Goal: Task Accomplishment & Management: Use online tool/utility

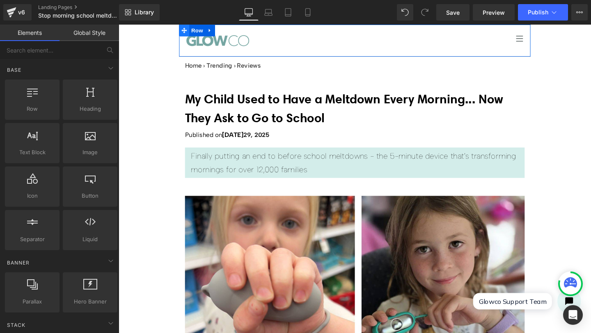
click at [185, 31] on icon at bounding box center [188, 31] width 6 height 6
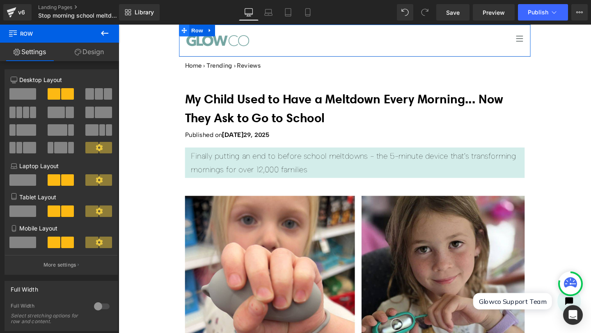
click at [185, 31] on icon at bounding box center [188, 31] width 6 height 6
click at [197, 33] on span "Row" at bounding box center [201, 31] width 16 height 12
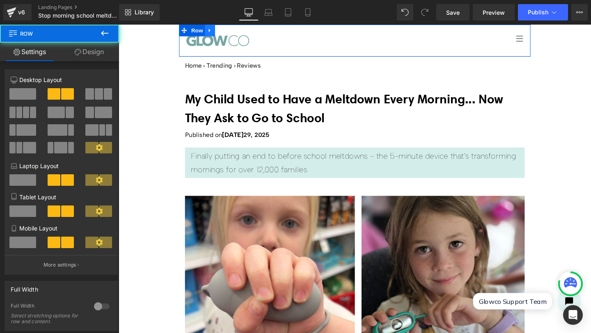
click at [212, 32] on icon at bounding box center [215, 31] width 6 height 6
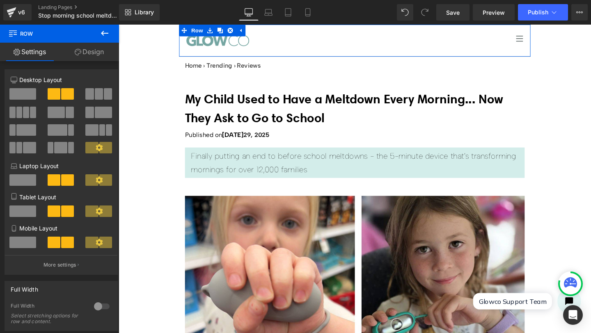
click at [85, 51] on link "Design" at bounding box center [88, 52] width 59 height 18
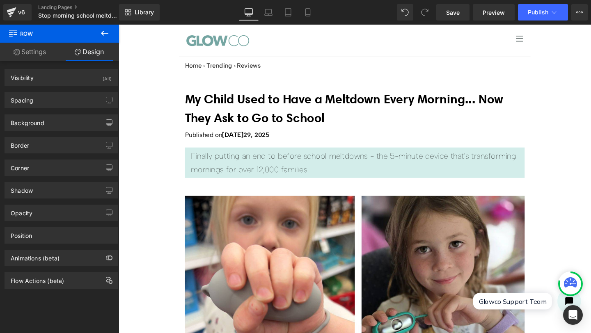
click at [13, 35] on icon at bounding box center [13, 33] width 8 height 8
click at [583, 13] on button "View Live Page View with current Template Save Template to Library Schedule Pub…" at bounding box center [579, 12] width 16 height 16
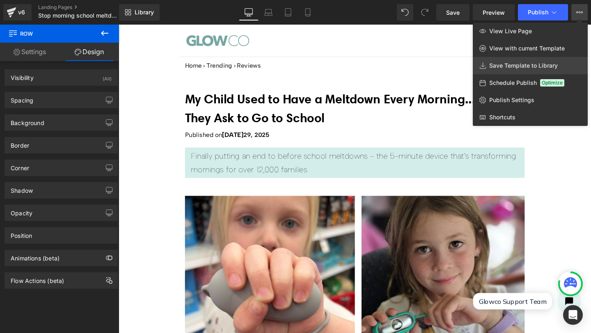
click at [523, 66] on span "Save Template to Library" at bounding box center [523, 65] width 69 height 7
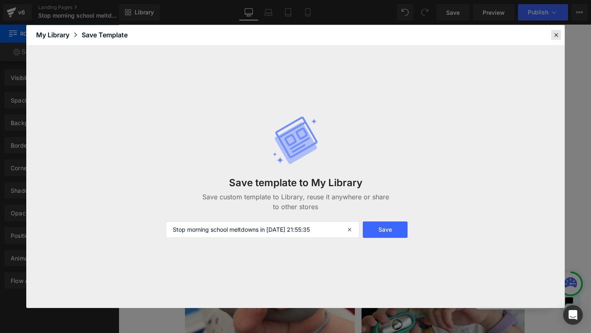
drag, startPoint x: 557, startPoint y: 36, endPoint x: 474, endPoint y: 3, distance: 89.0
click at [557, 36] on icon at bounding box center [555, 34] width 7 height 7
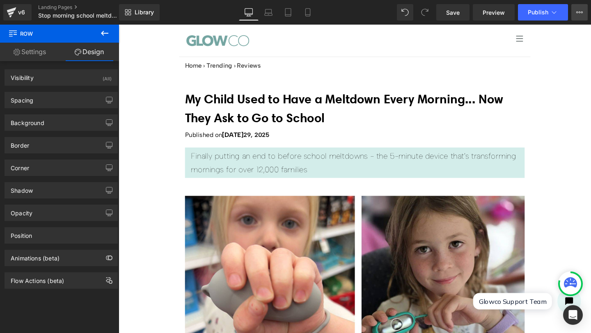
click at [577, 17] on button "View Live Page View with current Template Save Template to Library Schedule Pub…" at bounding box center [579, 12] width 16 height 16
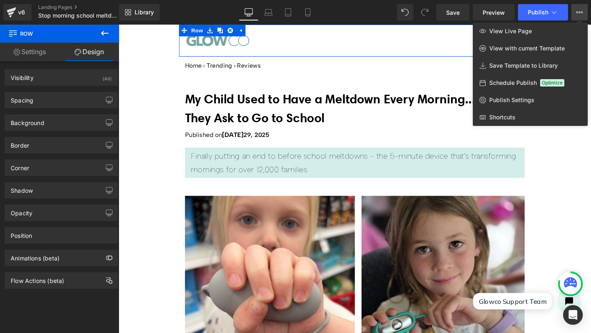
click at [38, 55] on link "Settings" at bounding box center [29, 52] width 59 height 18
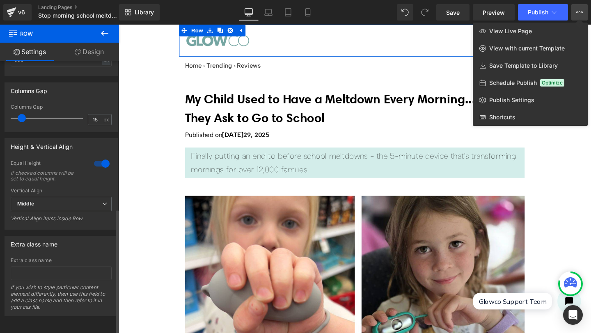
scroll to position [323, 0]
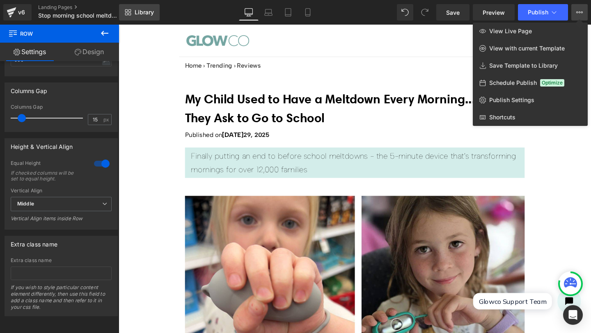
click at [135, 14] on span "Library" at bounding box center [144, 12] width 19 height 7
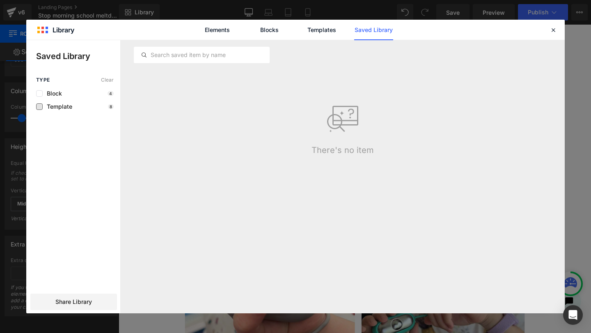
click at [60, 107] on span "Template" at bounding box center [58, 106] width 30 height 7
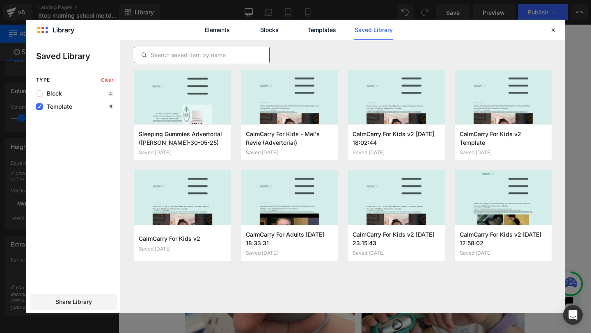
click at [194, 54] on input "text" at bounding box center [201, 55] width 135 height 10
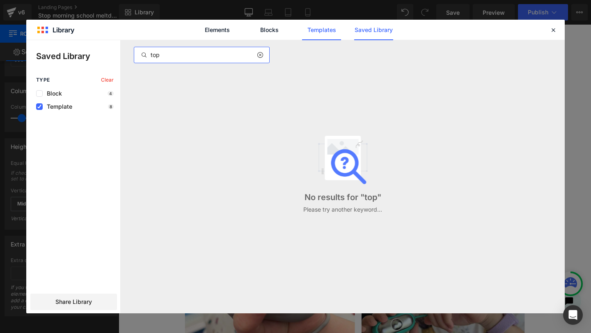
type input "top"
click at [324, 33] on link "Templates" at bounding box center [321, 30] width 39 height 21
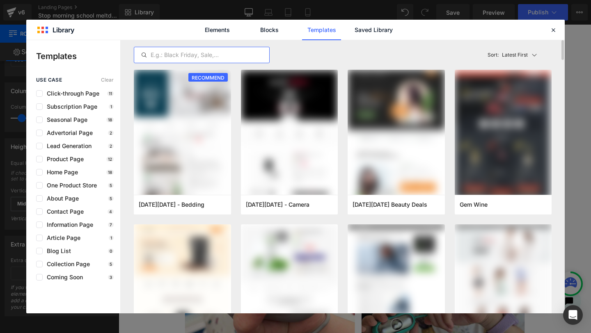
click at [206, 54] on input "text" at bounding box center [201, 55] width 135 height 10
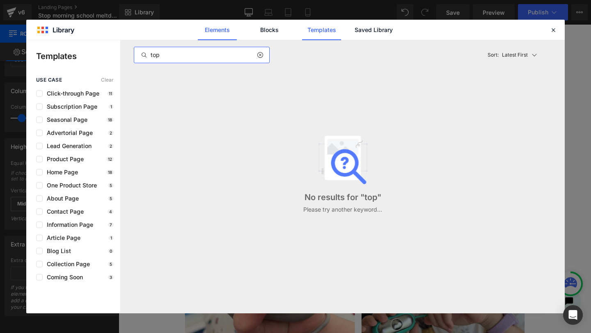
type input "top"
click at [302, 32] on link "Elements" at bounding box center [321, 30] width 39 height 21
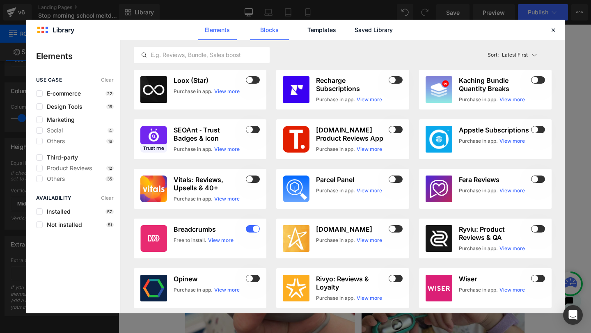
click at [354, 31] on link "Blocks" at bounding box center [373, 30] width 39 height 21
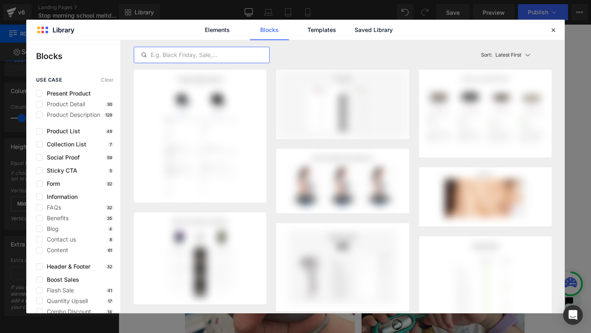
click at [204, 54] on input "text" at bounding box center [201, 55] width 135 height 10
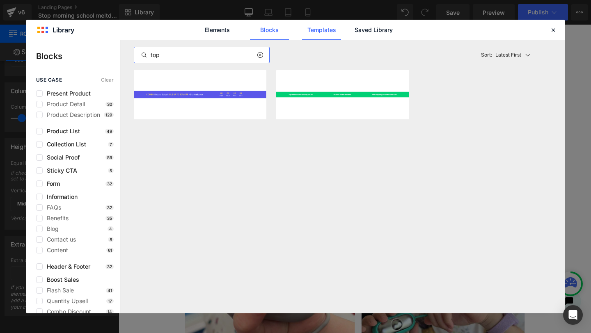
type input "top"
click at [318, 30] on link "Templates" at bounding box center [321, 30] width 39 height 21
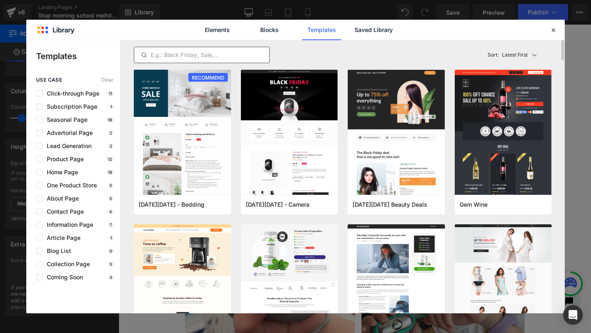
click at [186, 53] on input "text" at bounding box center [201, 55] width 135 height 10
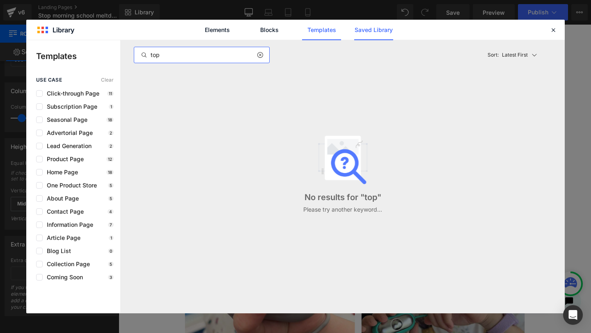
type input "top"
click at [380, 29] on link "Saved Library" at bounding box center [373, 30] width 39 height 21
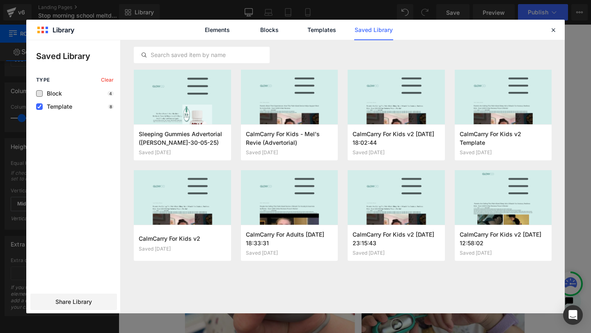
click at [54, 93] on span "Block" at bounding box center [52, 93] width 19 height 7
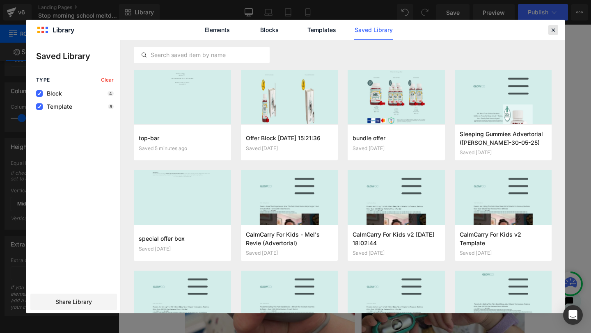
click at [553, 30] on icon at bounding box center [552, 29] width 7 height 7
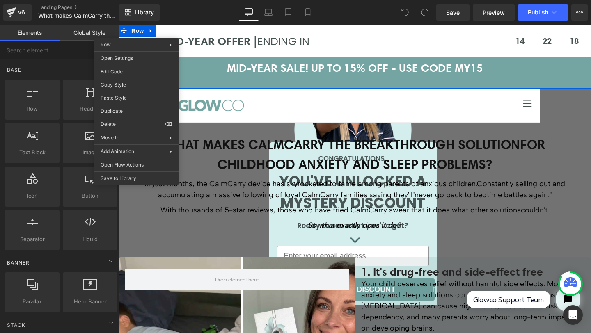
click at [119, 25] on div at bounding box center [119, 25] width 0 height 0
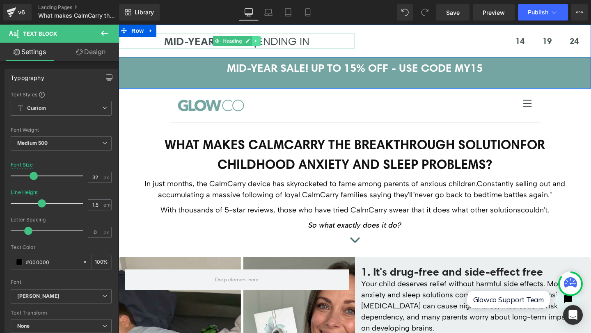
click at [254, 41] on icon at bounding box center [256, 41] width 5 height 5
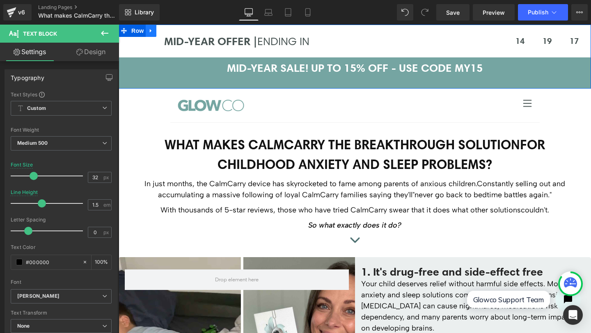
click at [150, 30] on icon at bounding box center [151, 31] width 2 height 4
click at [160, 30] on icon at bounding box center [162, 31] width 6 height 6
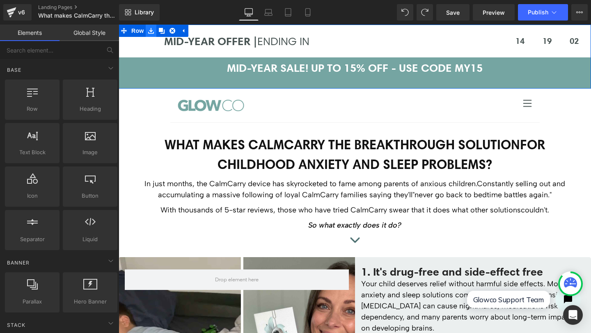
click at [150, 31] on icon at bounding box center [151, 31] width 6 height 6
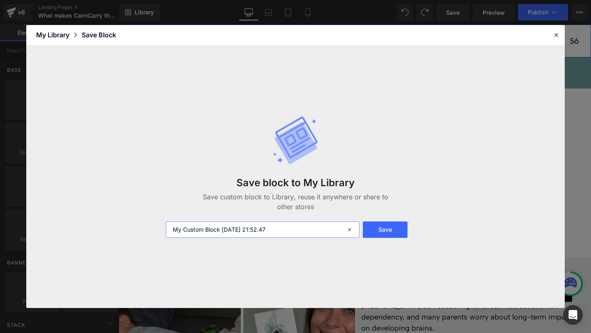
click at [291, 231] on input "My Custom Block 2025-08-20 21:52:47" at bounding box center [263, 230] width 194 height 16
drag, startPoint x: 295, startPoint y: 229, endPoint x: 156, endPoint y: 229, distance: 138.7
click at [156, 229] on div "Save block to My Library Save custom block to Library, reuse it anywhere or sha…" at bounding box center [295, 177] width 538 height 263
type input "top-bar"
click at [384, 230] on button "Save" at bounding box center [385, 230] width 45 height 16
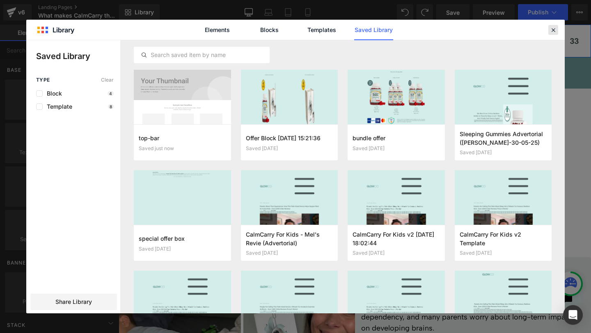
click at [553, 29] on icon at bounding box center [552, 29] width 7 height 7
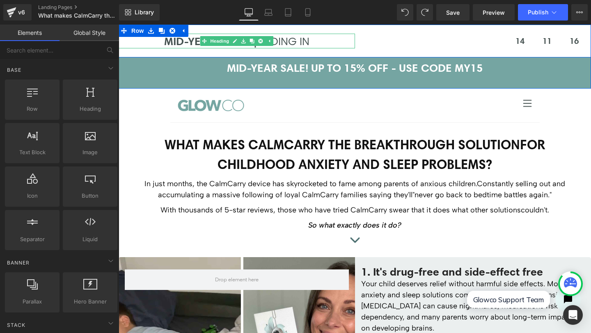
click at [295, 41] on span "ENDING IN" at bounding box center [283, 40] width 52 height 13
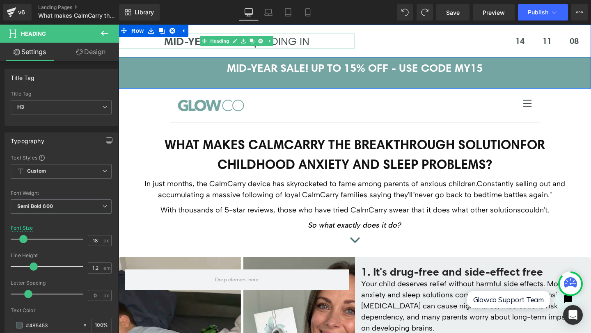
click at [165, 46] on h3 "MID-YEAR OFFER | ENDING IN" at bounding box center [237, 41] width 236 height 14
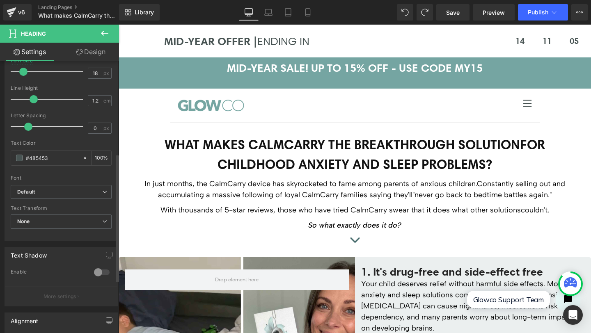
scroll to position [254, 0]
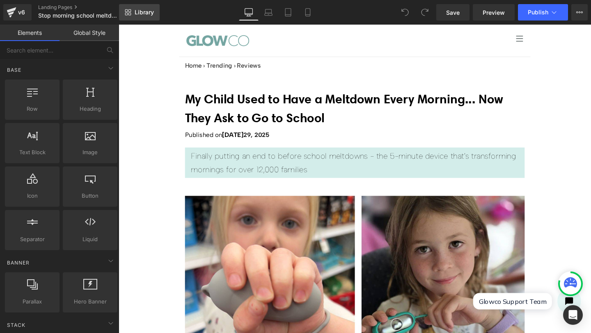
click at [146, 16] on link "Library" at bounding box center [139, 12] width 41 height 16
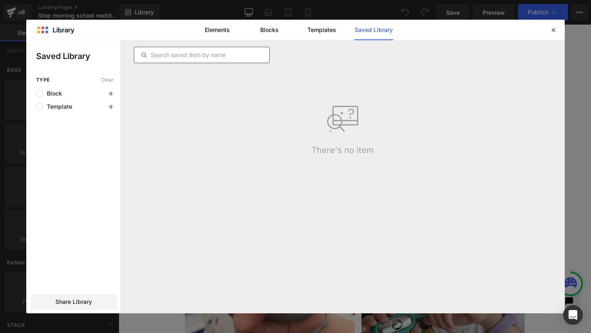
click at [194, 51] on input "text" at bounding box center [201, 55] width 135 height 10
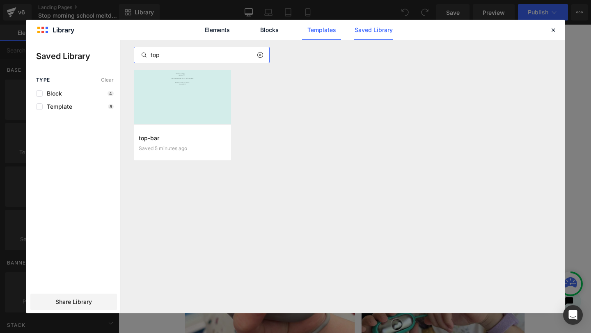
type input "top"
click at [320, 32] on link "Templates" at bounding box center [321, 30] width 39 height 21
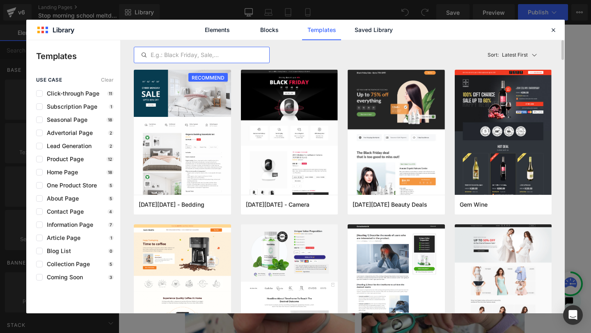
click at [204, 57] on input "text" at bounding box center [201, 55] width 135 height 10
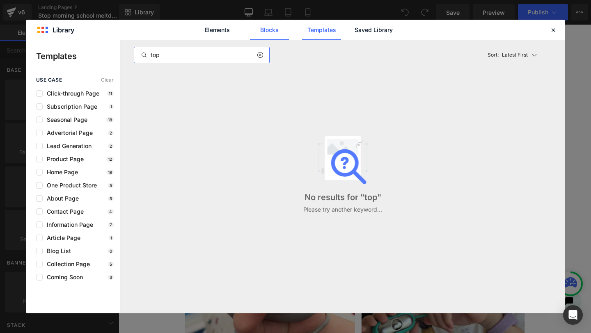
type input "top"
click at [354, 32] on link "Blocks" at bounding box center [373, 30] width 39 height 21
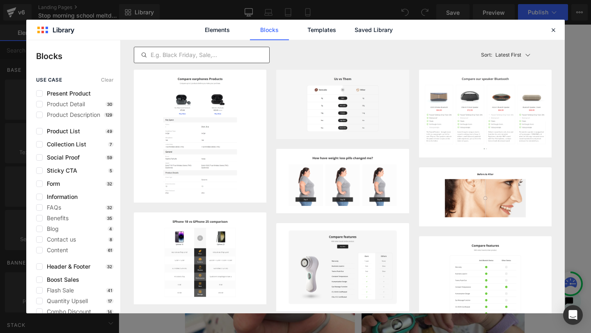
click at [193, 53] on input "text" at bounding box center [201, 55] width 135 height 10
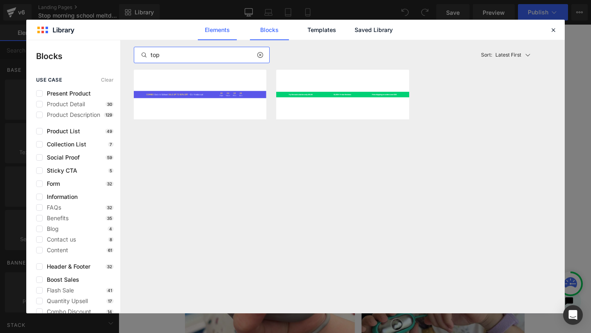
type input "top"
click at [302, 28] on link "Elements" at bounding box center [321, 30] width 39 height 21
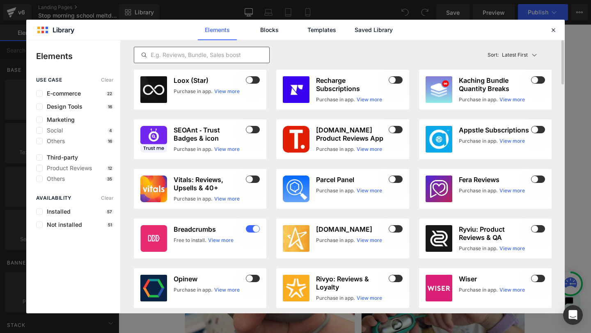
click at [181, 55] on input "text" at bounding box center [201, 55] width 135 height 10
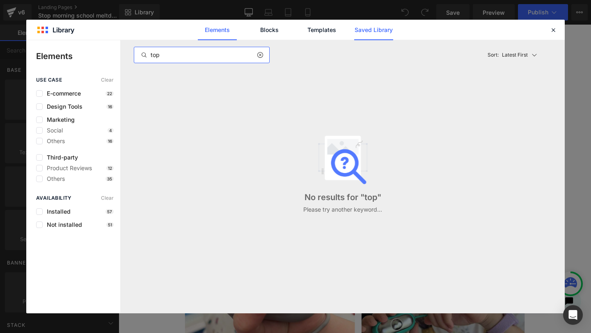
type input "top"
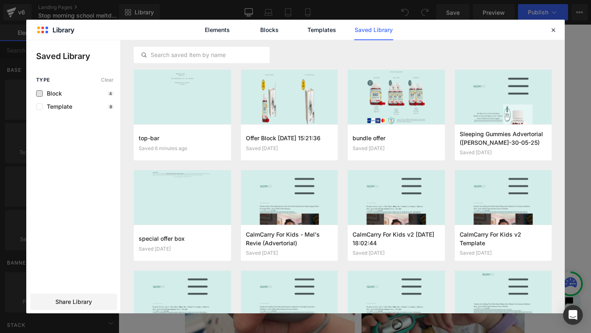
click at [53, 95] on span "Block" at bounding box center [52, 93] width 19 height 7
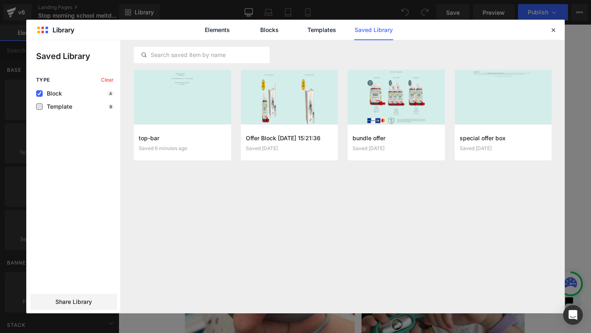
click at [51, 107] on span "Template" at bounding box center [58, 106] width 30 height 7
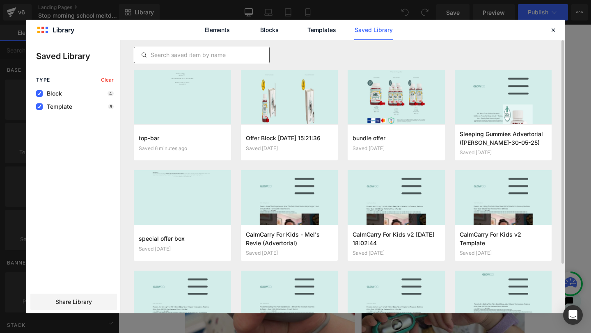
click at [208, 59] on input "text" at bounding box center [201, 55] width 135 height 10
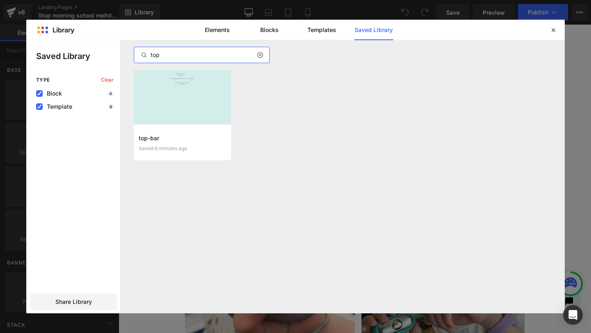
type input "top"
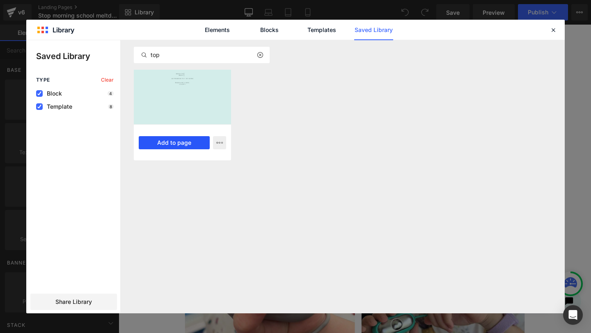
click at [172, 142] on button "Add to page" at bounding box center [174, 142] width 71 height 13
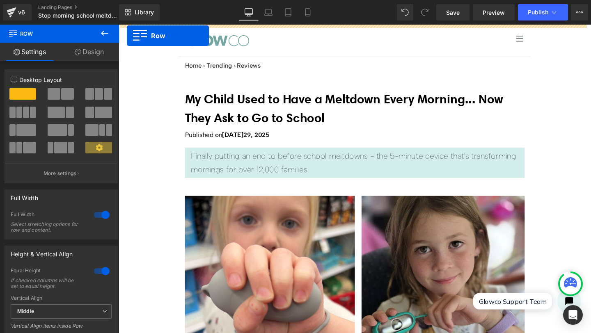
drag, startPoint x: 121, startPoint y: 160, endPoint x: 127, endPoint y: 36, distance: 124.5
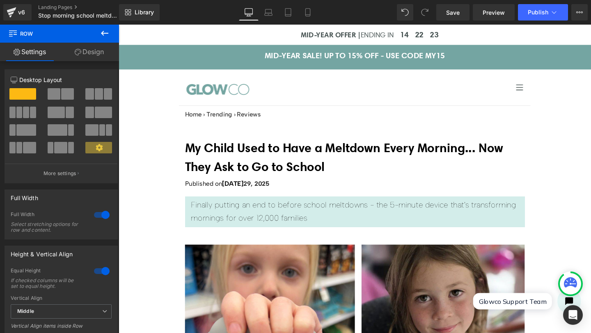
click at [373, 33] on span "ENDING IN" at bounding box center [390, 35] width 35 height 9
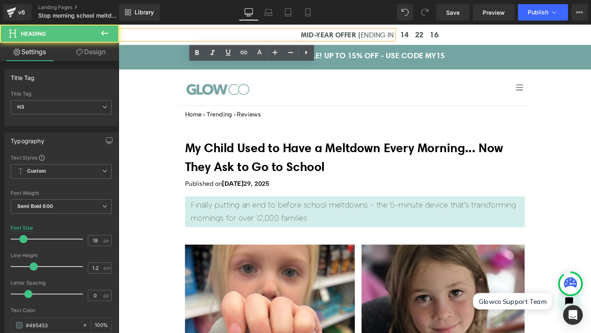
click at [290, 36] on h3 "MID-YEAR OFFER | ENDING IN" at bounding box center [264, 35] width 287 height 9
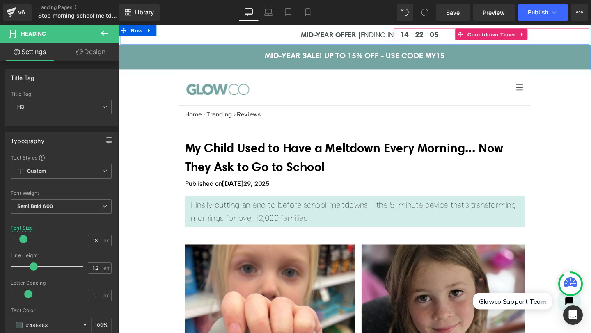
click at [414, 36] on span "14" at bounding box center [418, 35] width 9 height 8
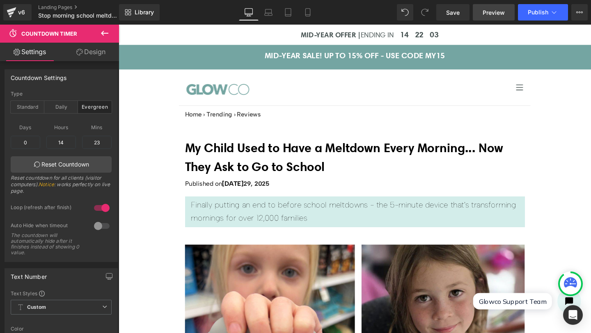
click at [489, 18] on link "Preview" at bounding box center [494, 12] width 42 height 16
click at [448, 13] on span "Save" at bounding box center [453, 12] width 14 height 9
click at [577, 16] on button "View Live Page View with current Template Save Template to Library Schedule Pub…" at bounding box center [579, 12] width 16 height 16
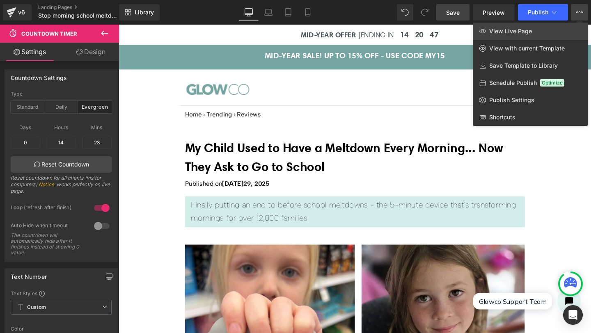
click at [498, 35] on link "View Live Page" at bounding box center [530, 31] width 115 height 17
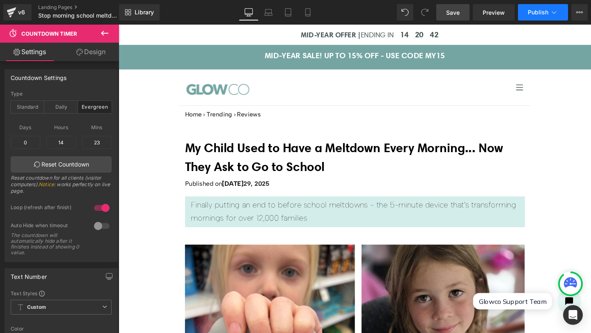
click at [552, 15] on icon at bounding box center [554, 12] width 8 height 8
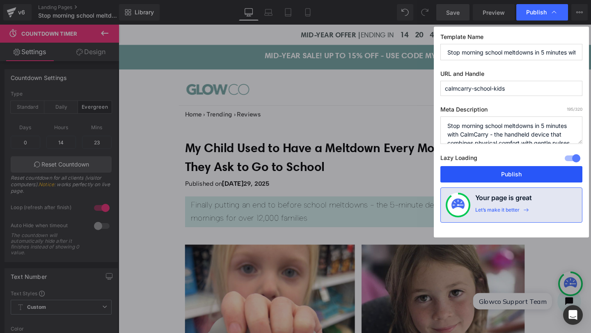
click at [509, 175] on button "Publish" at bounding box center [511, 174] width 142 height 16
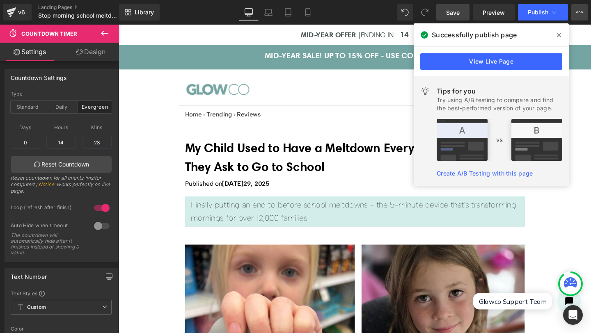
click at [578, 15] on icon at bounding box center [579, 12] width 7 height 7
click at [558, 35] on icon at bounding box center [559, 35] width 4 height 4
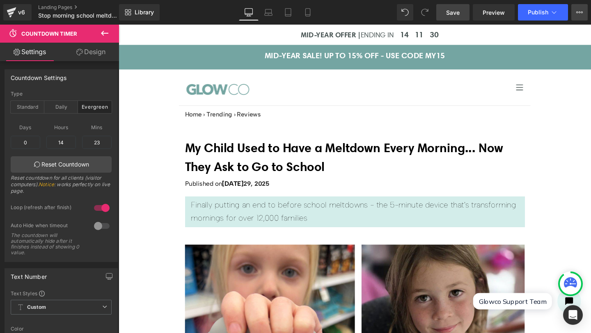
click at [577, 15] on icon at bounding box center [579, 12] width 7 height 7
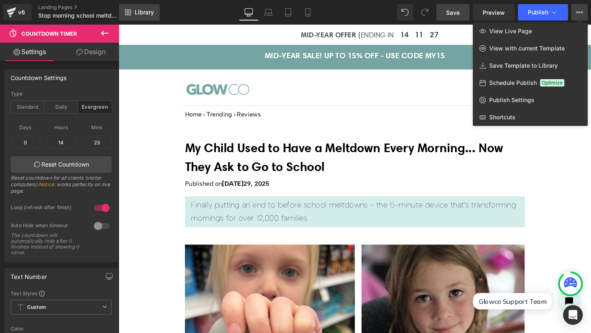
click at [139, 11] on span "Library" at bounding box center [144, 12] width 19 height 7
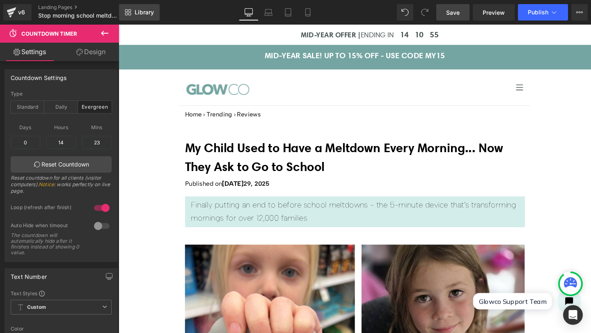
click at [137, 10] on span "Library" at bounding box center [144, 12] width 19 height 7
